Goal: Transaction & Acquisition: Purchase product/service

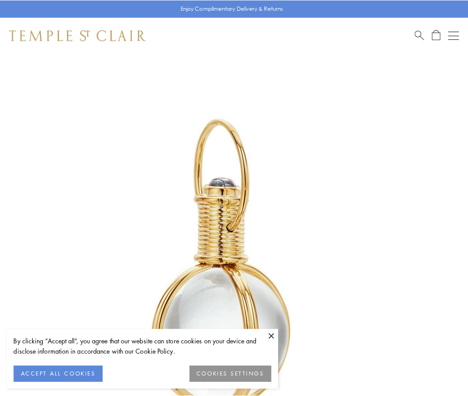
scroll to position [233, 0]
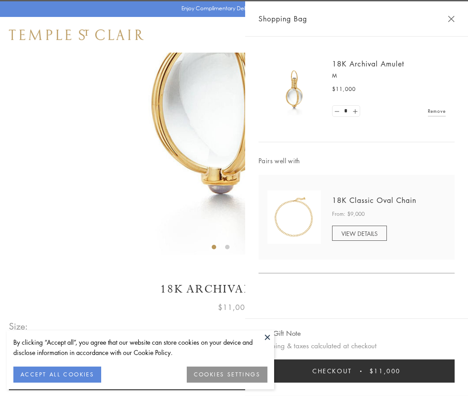
click at [356, 371] on button "Checkout $11,000" at bounding box center [356, 370] width 196 height 23
